Goal: Find specific page/section: Find specific page/section

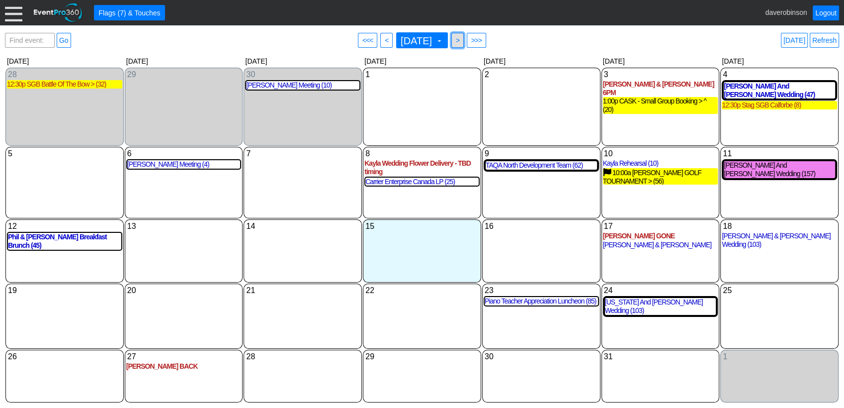
click at [461, 42] on span ">" at bounding box center [457, 40] width 7 height 10
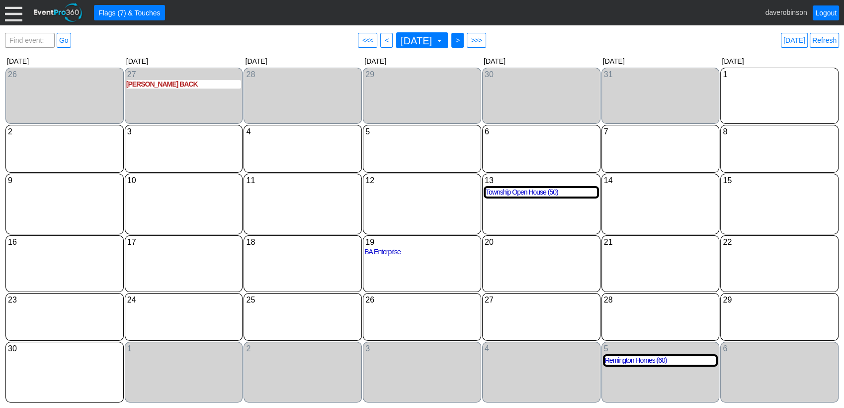
click at [461, 43] on span ">" at bounding box center [457, 40] width 7 height 10
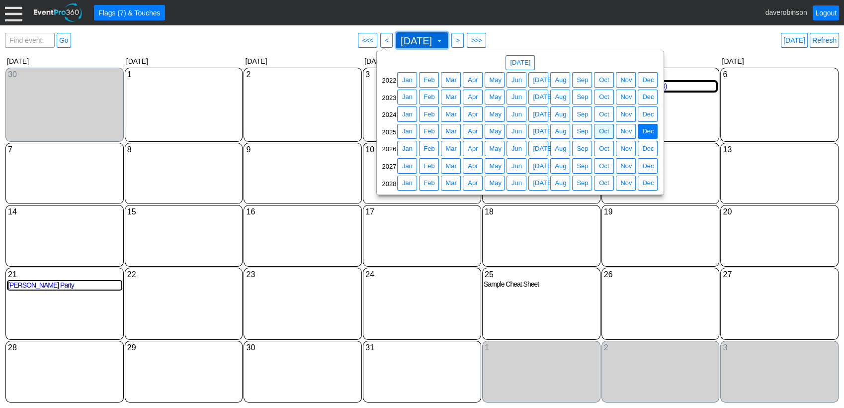
click at [444, 41] on span at bounding box center [440, 41] width 8 height 8
click at [575, 152] on span "Sep" at bounding box center [582, 149] width 15 height 10
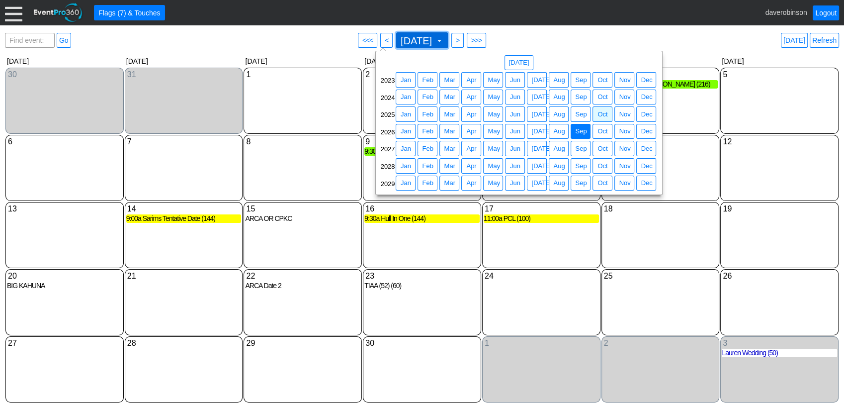
click at [444, 38] on span at bounding box center [440, 41] width 8 height 8
click at [578, 113] on span "Sep" at bounding box center [580, 114] width 15 height 10
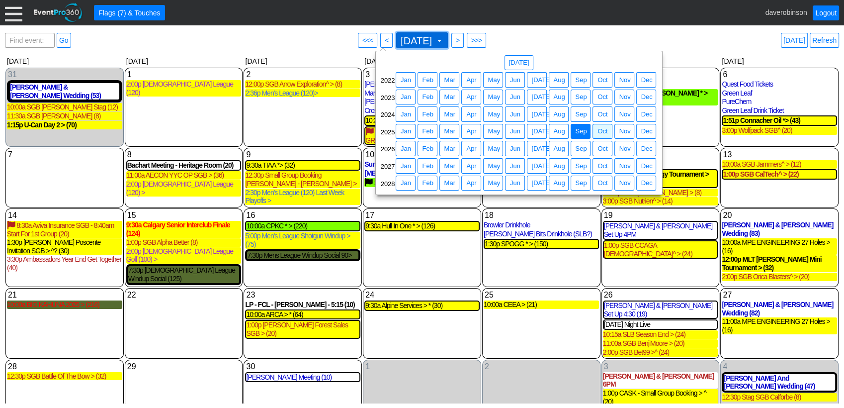
click at [444, 42] on span at bounding box center [440, 41] width 8 height 8
click at [581, 143] on span "● Sep" at bounding box center [580, 148] width 15 height 10
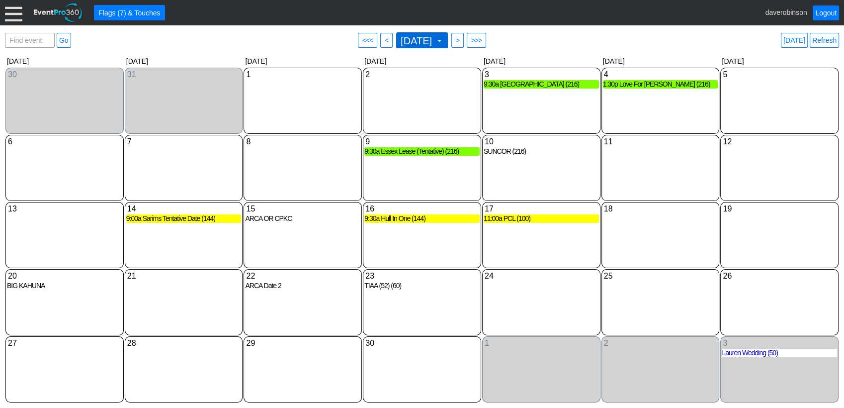
click at [444, 37] on span at bounding box center [440, 41] width 8 height 8
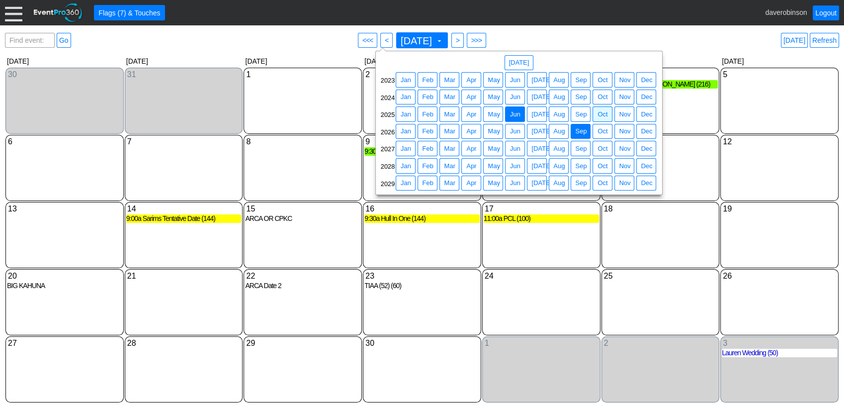
click at [519, 113] on span "Jun" at bounding box center [515, 114] width 14 height 10
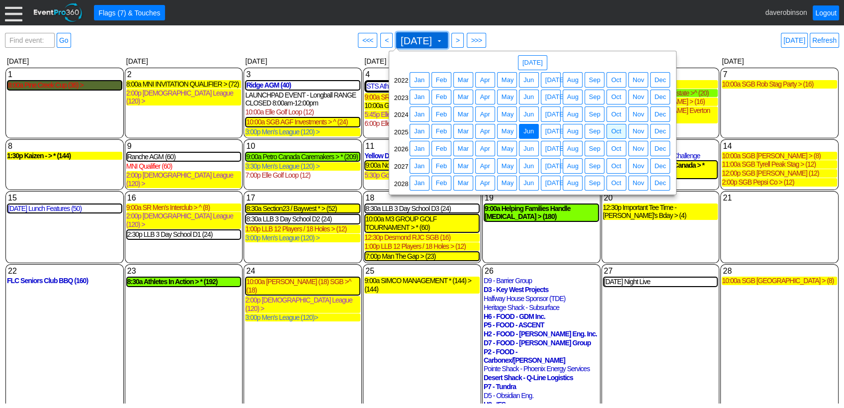
click at [444, 39] on span at bounding box center [440, 41] width 8 height 8
click at [570, 145] on span "Aug" at bounding box center [572, 149] width 15 height 10
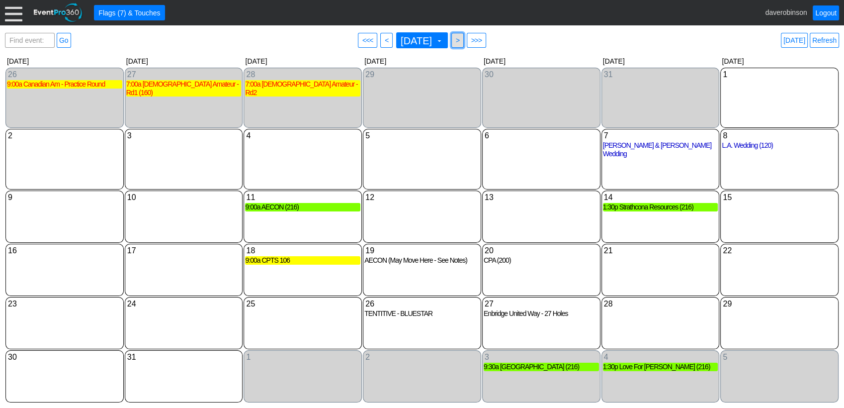
click at [461, 40] on span ">" at bounding box center [457, 40] width 7 height 10
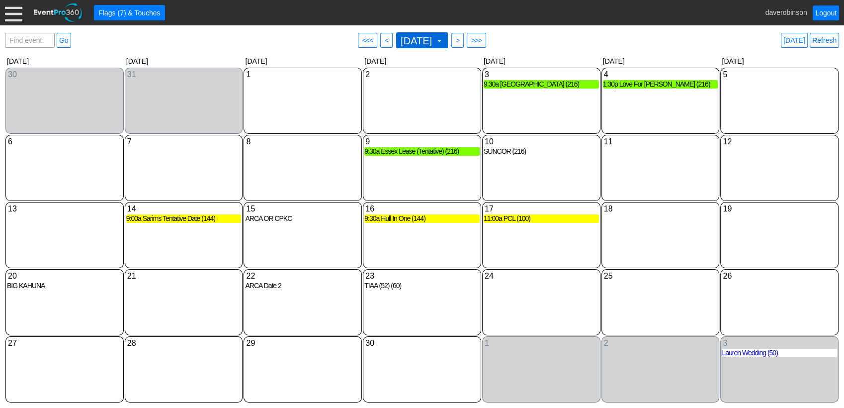
click at [444, 40] on span at bounding box center [440, 41] width 8 height 8
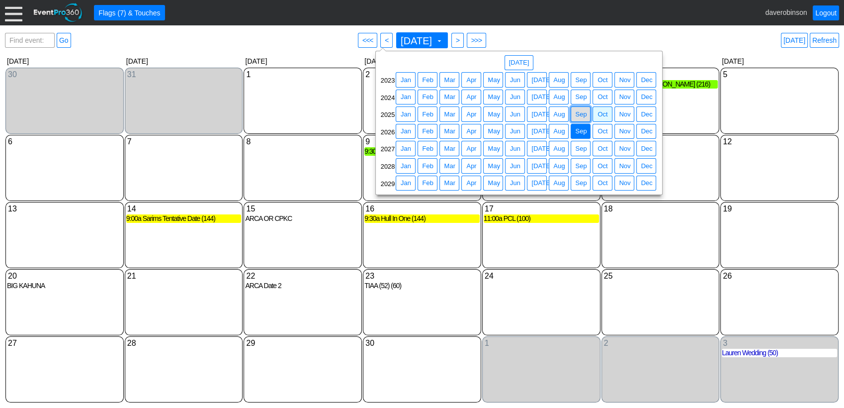
click at [580, 113] on span "Sep" at bounding box center [580, 114] width 15 height 10
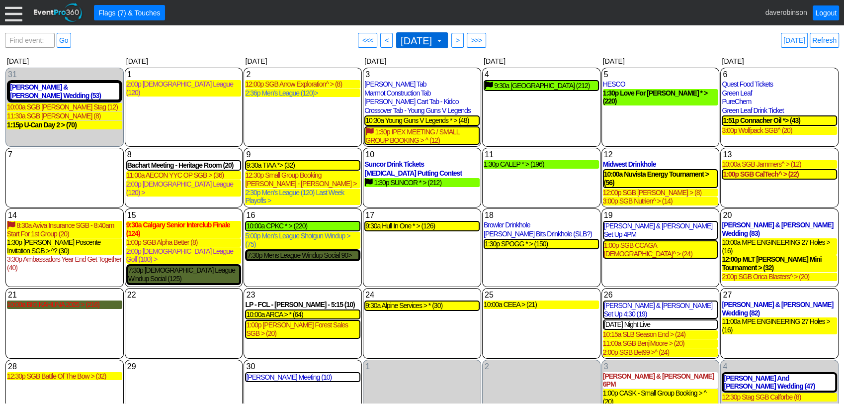
click at [448, 42] on span "[DATE] ▼" at bounding box center [422, 40] width 52 height 16
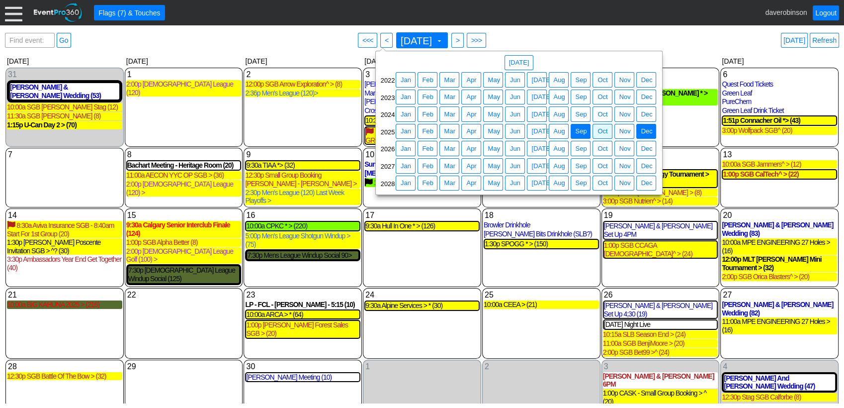
click at [642, 134] on span "Dec" at bounding box center [646, 131] width 15 height 10
